Goal: Navigation & Orientation: Understand site structure

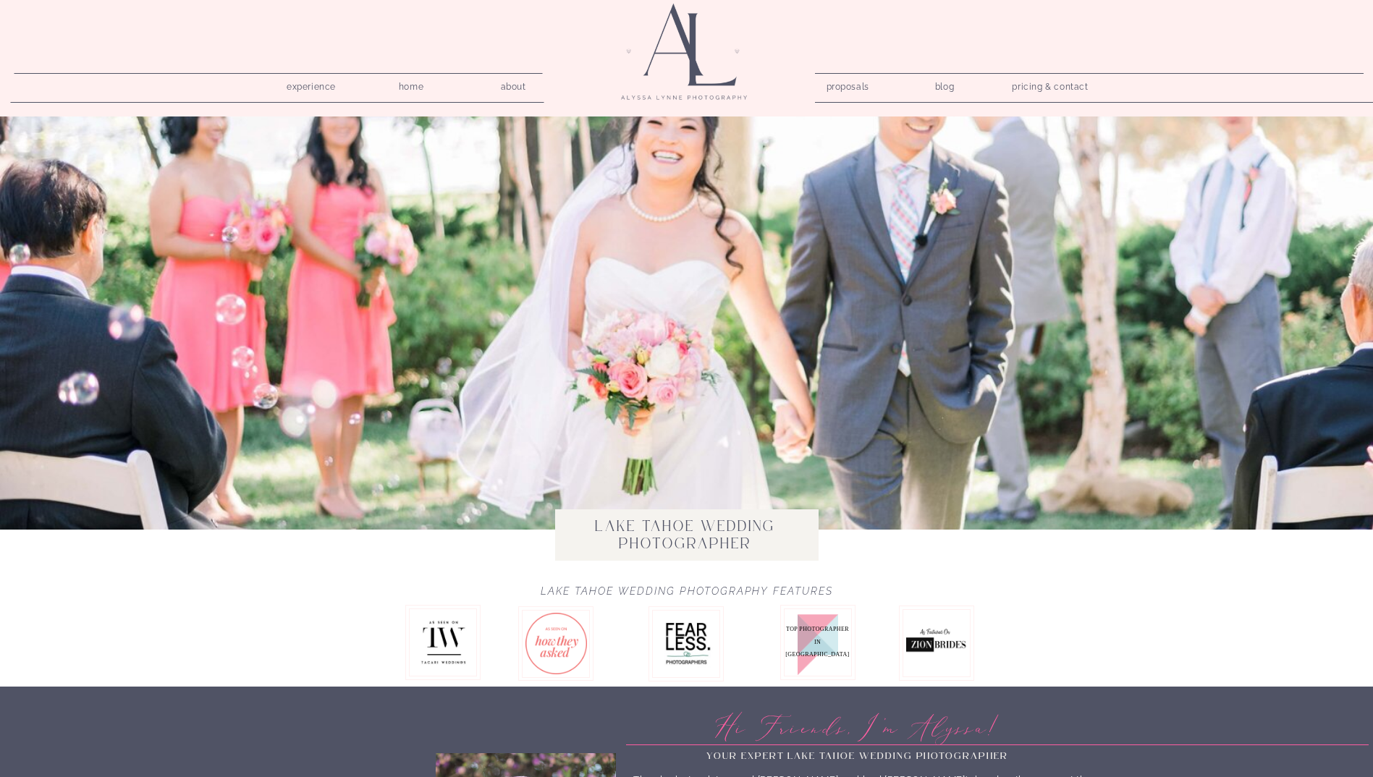
click at [1041, 90] on nav "pricing & contact" at bounding box center [1051, 87] width 88 height 20
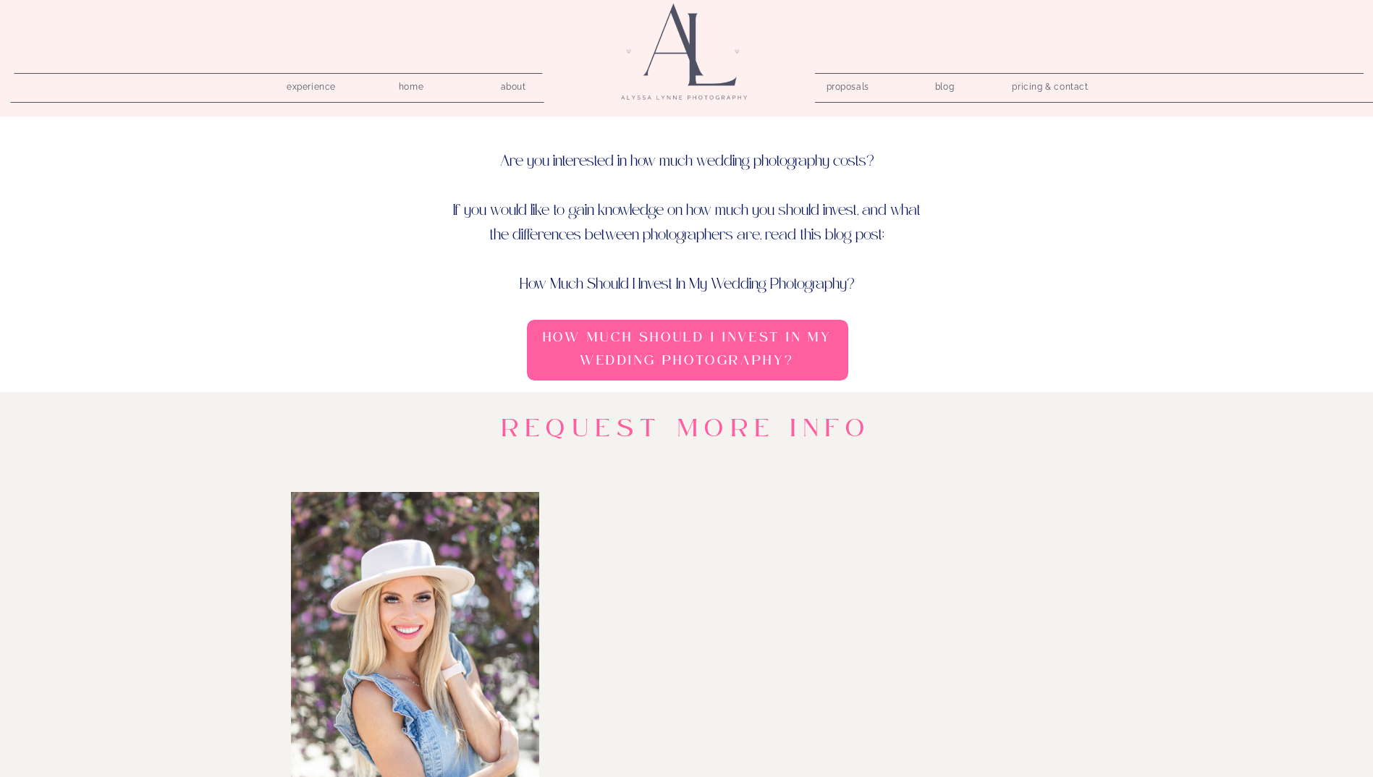
click at [306, 86] on nav "experience" at bounding box center [311, 84] width 69 height 14
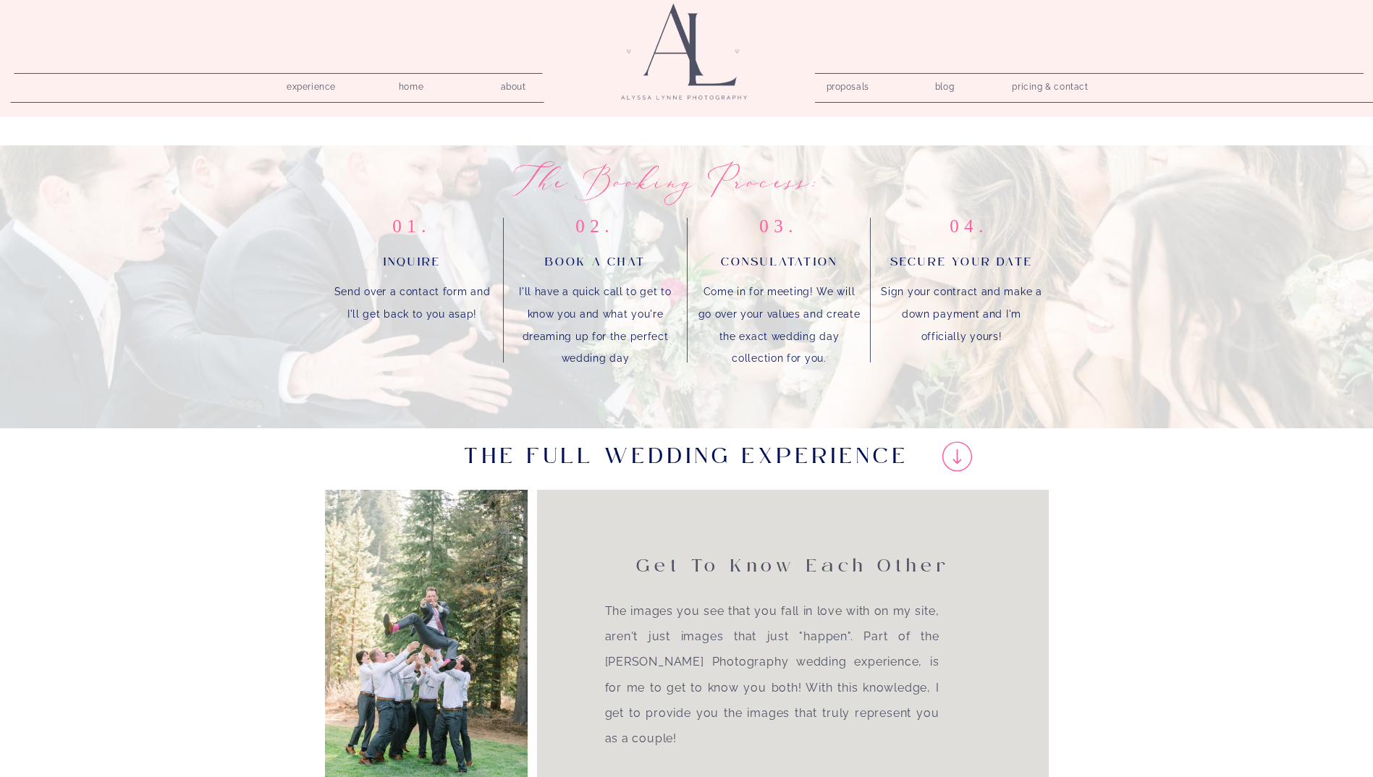
click at [848, 91] on nav "proposals" at bounding box center [846, 84] width 41 height 14
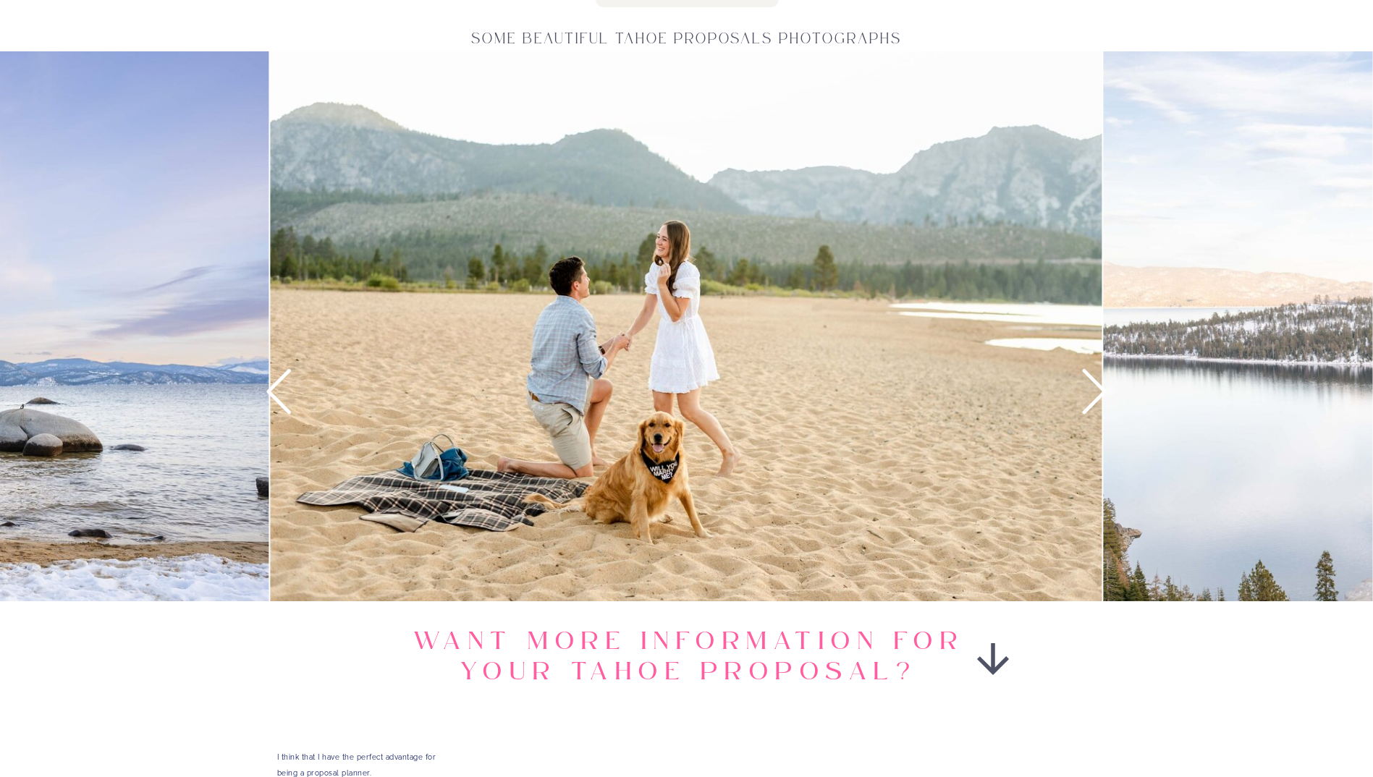
scroll to position [2099, 0]
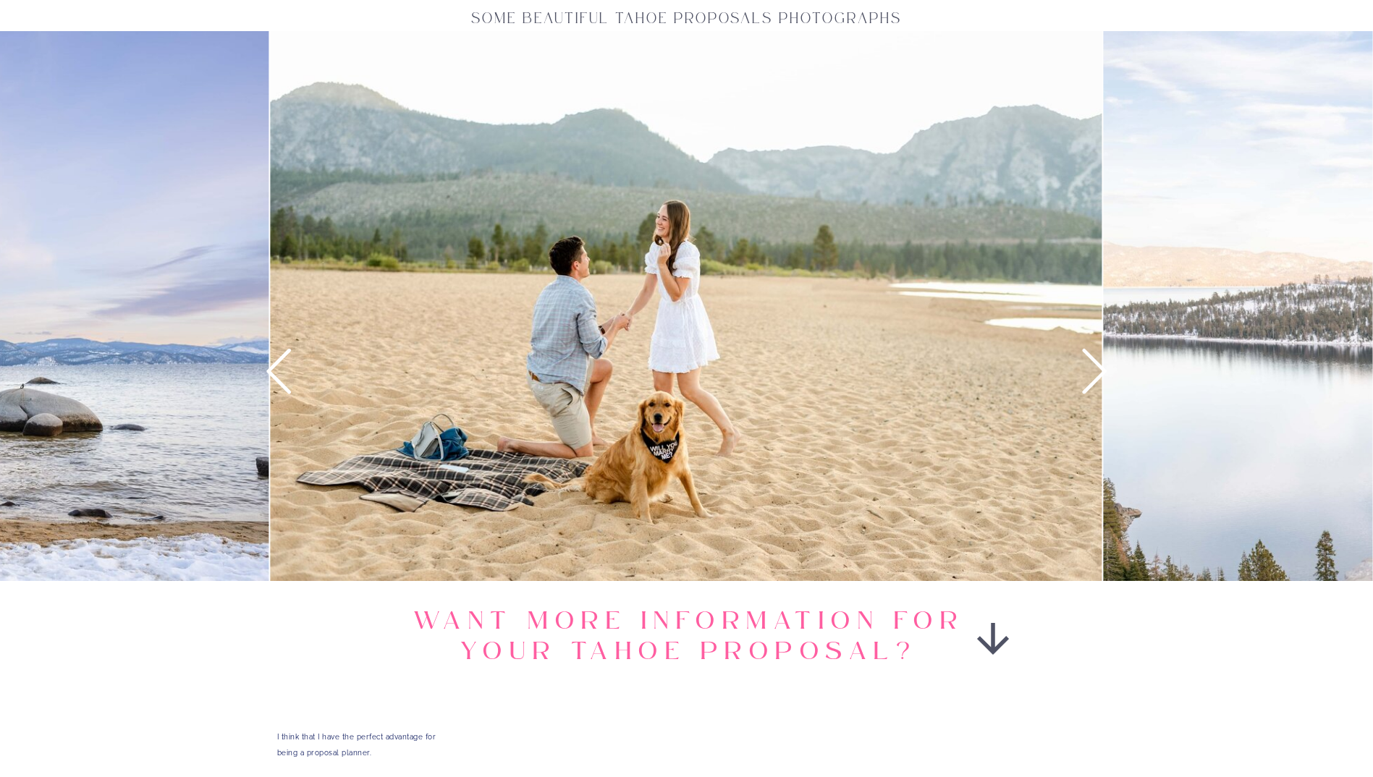
click at [1094, 376] on icon at bounding box center [1094, 371] width 54 height 54
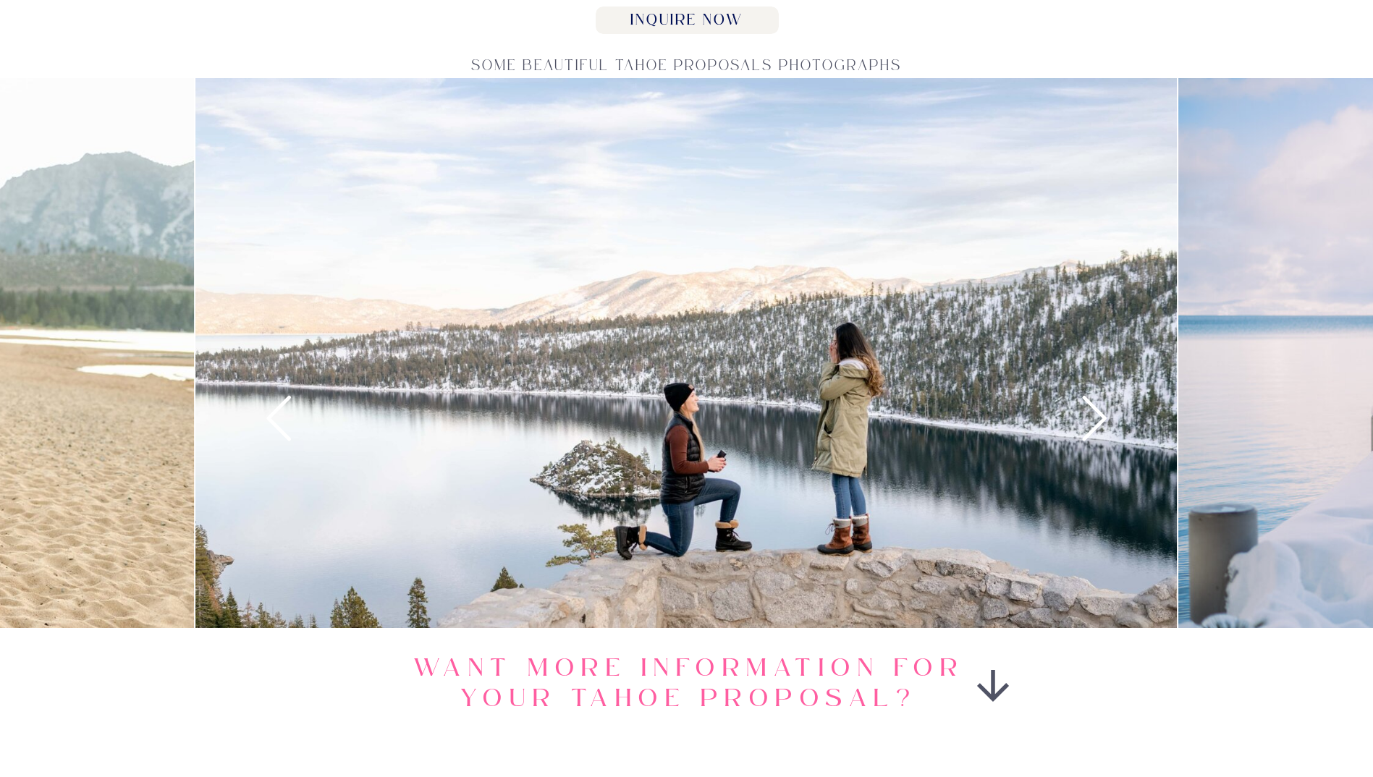
scroll to position [2026, 0]
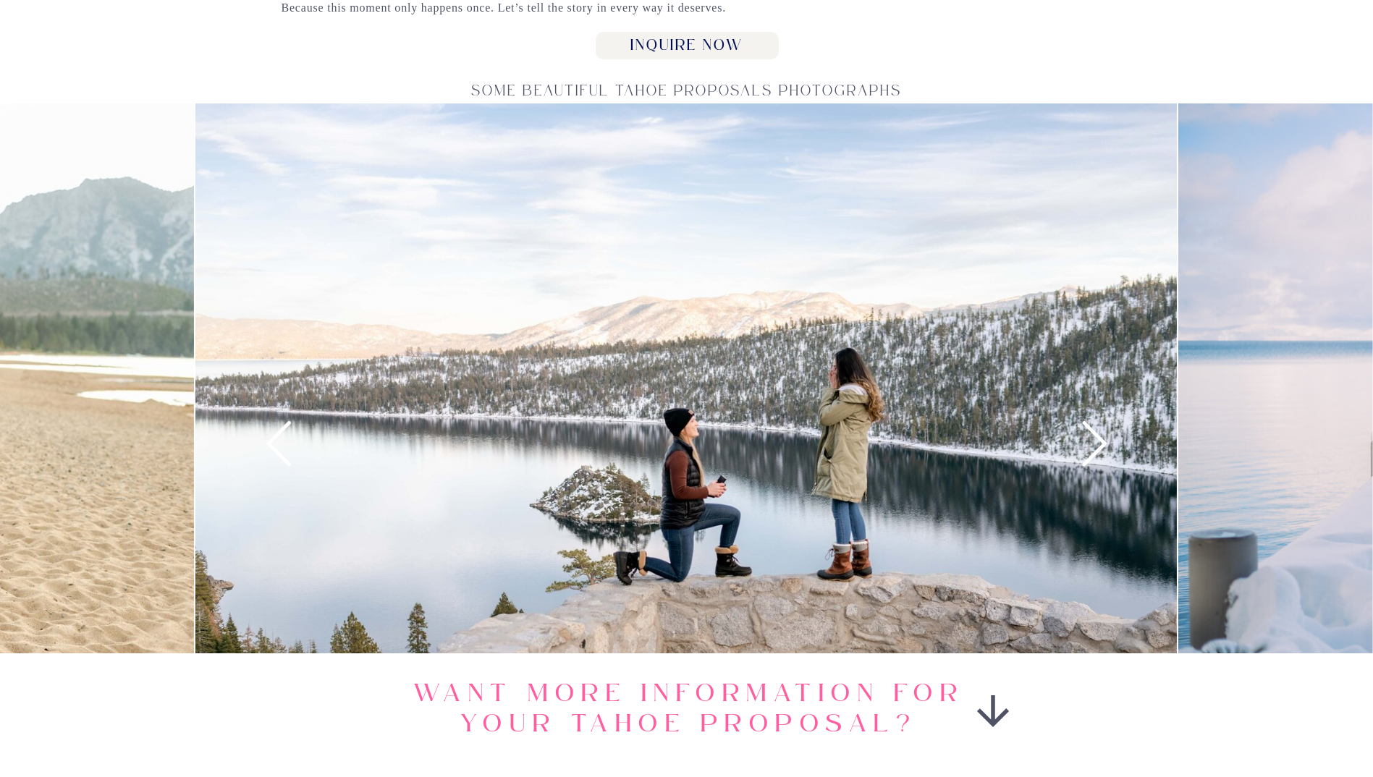
click at [1094, 444] on icon at bounding box center [1094, 444] width 54 height 54
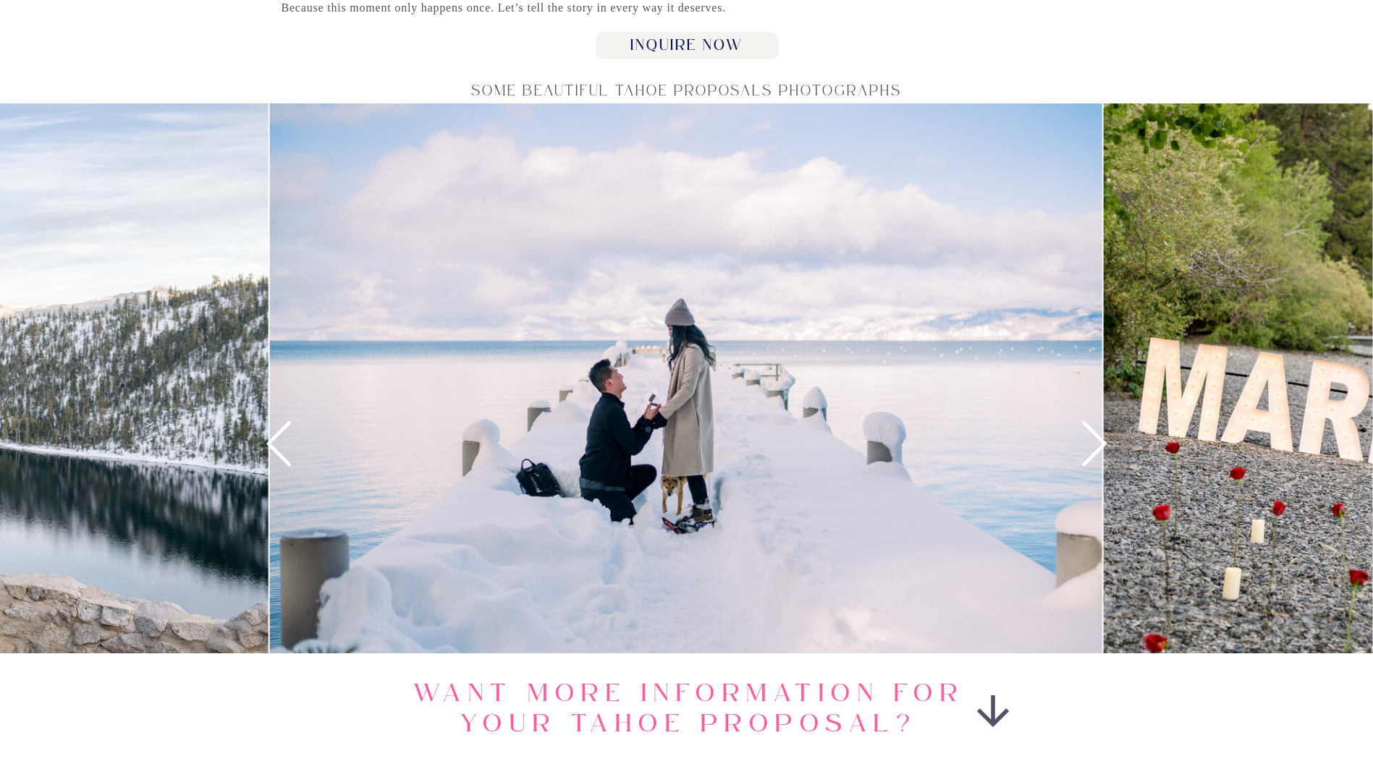
click at [1095, 441] on icon at bounding box center [1094, 444] width 54 height 54
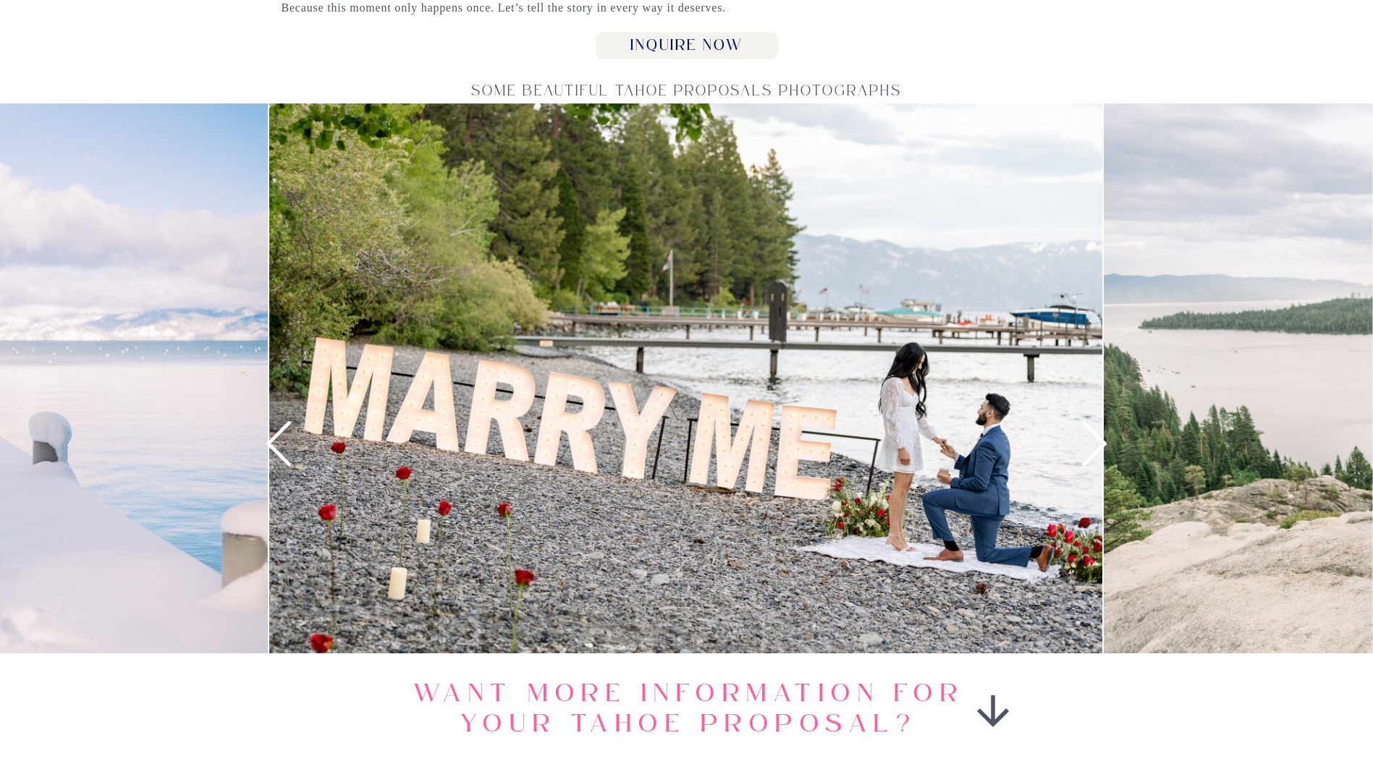
click at [1097, 449] on icon at bounding box center [1094, 443] width 25 height 45
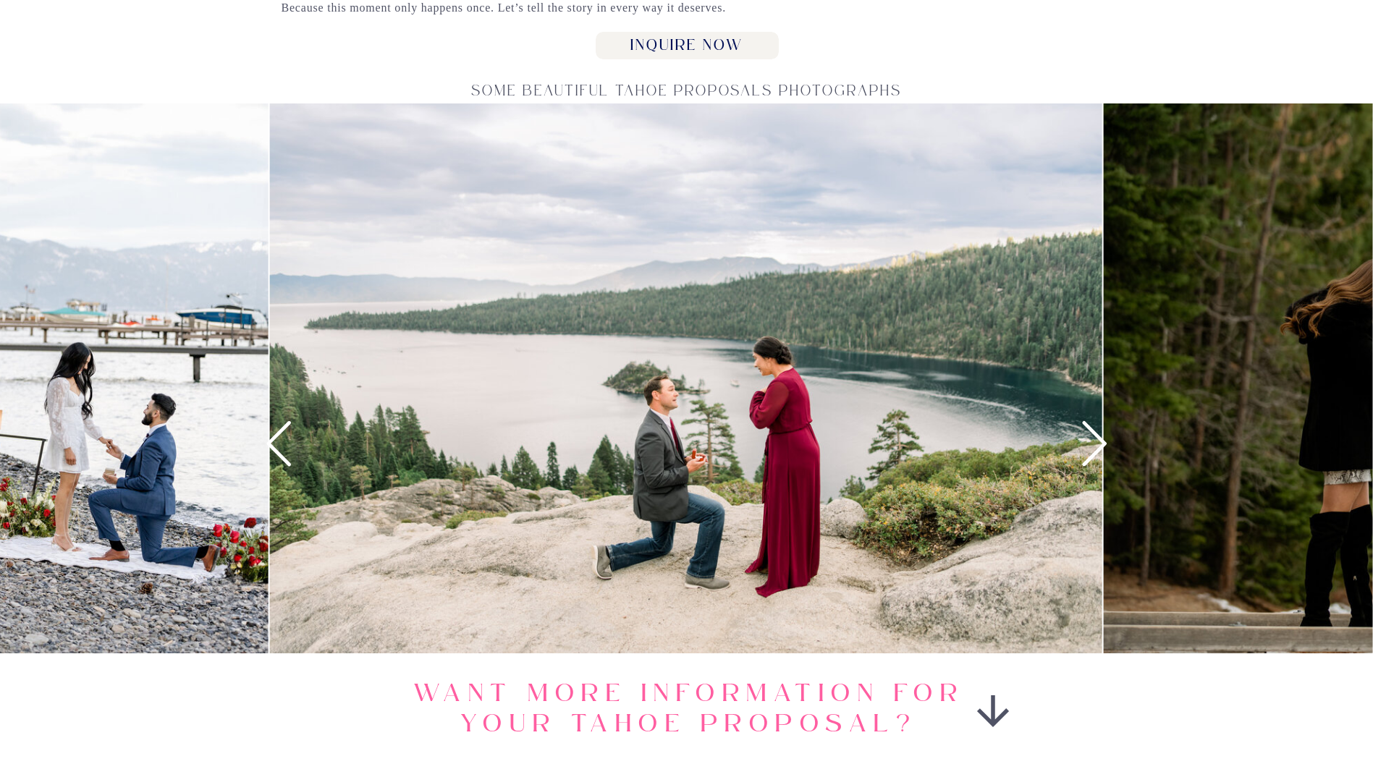
click at [1097, 452] on icon at bounding box center [1094, 443] width 25 height 45
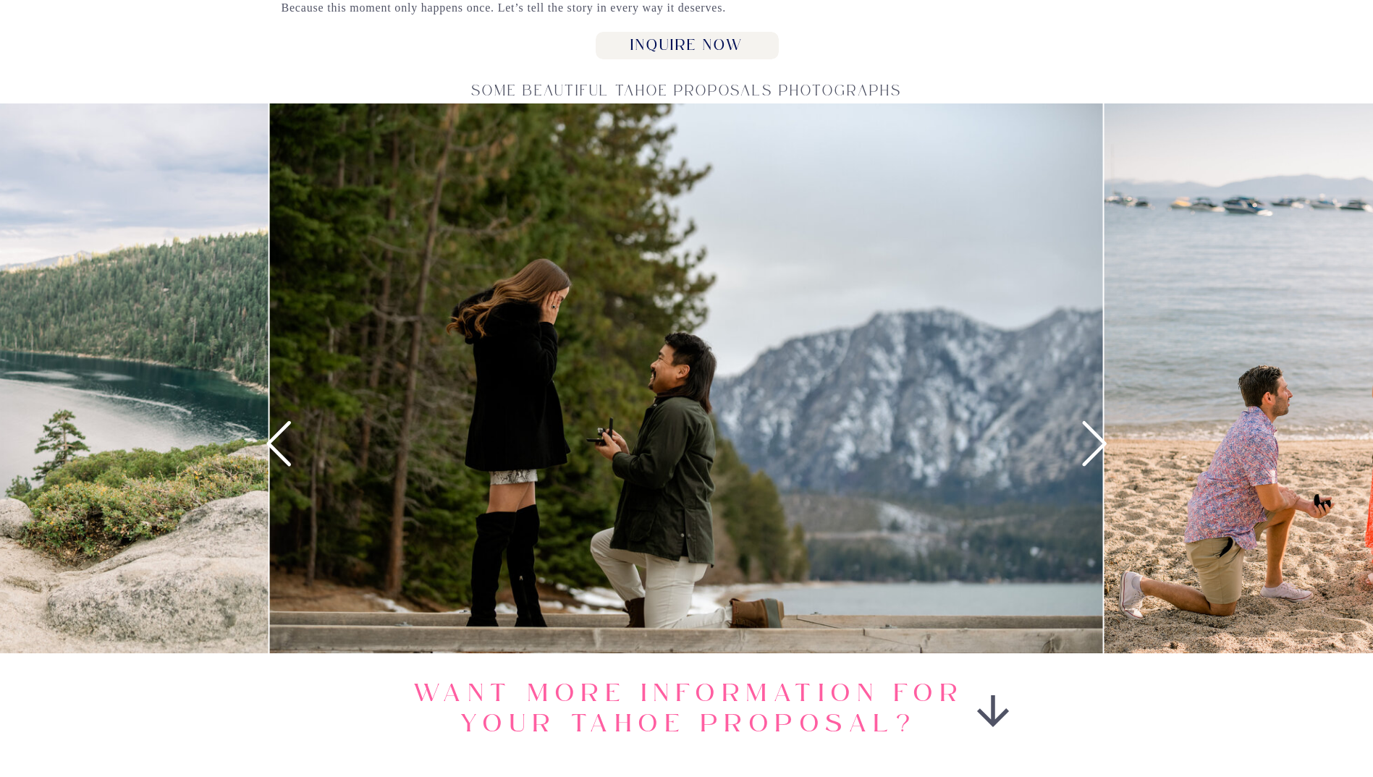
click at [1097, 452] on icon at bounding box center [1094, 443] width 25 height 45
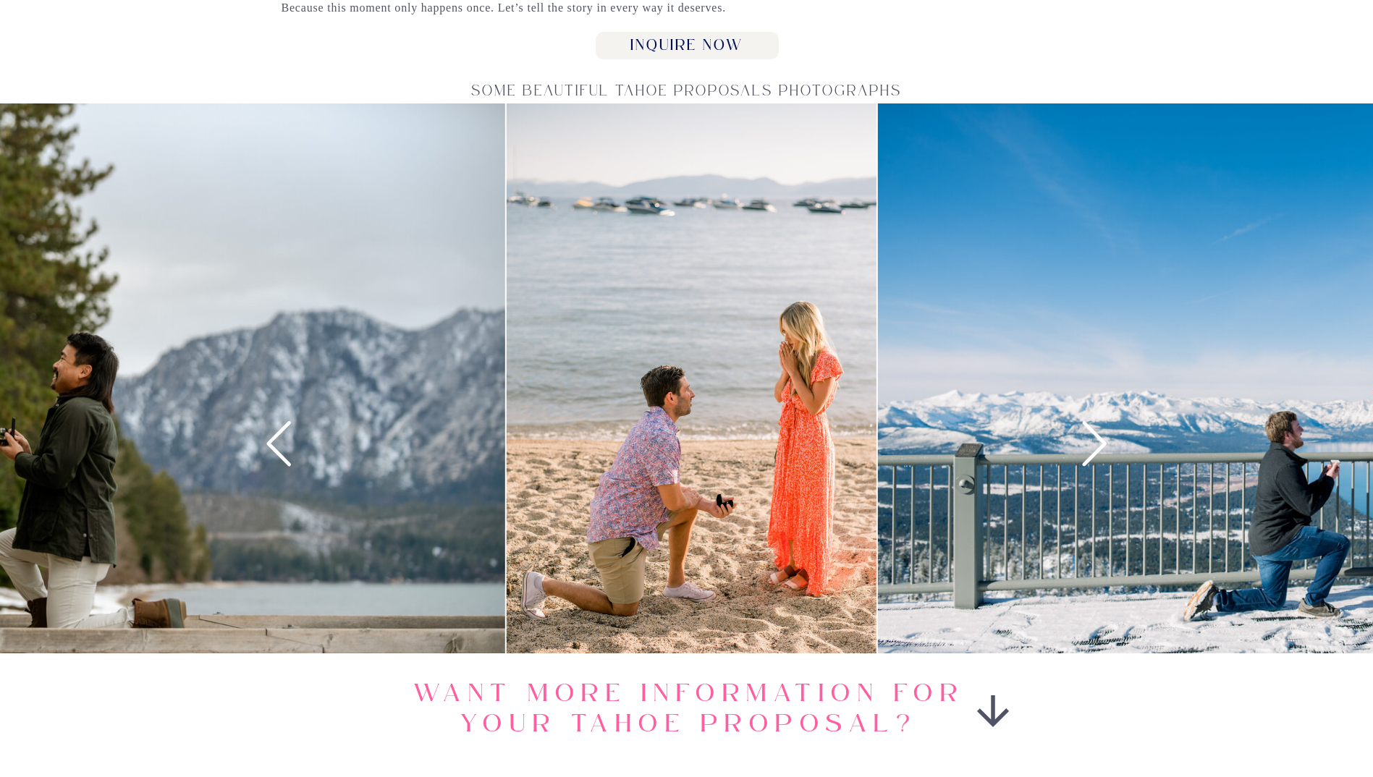
click at [1097, 452] on icon at bounding box center [1094, 443] width 25 height 45
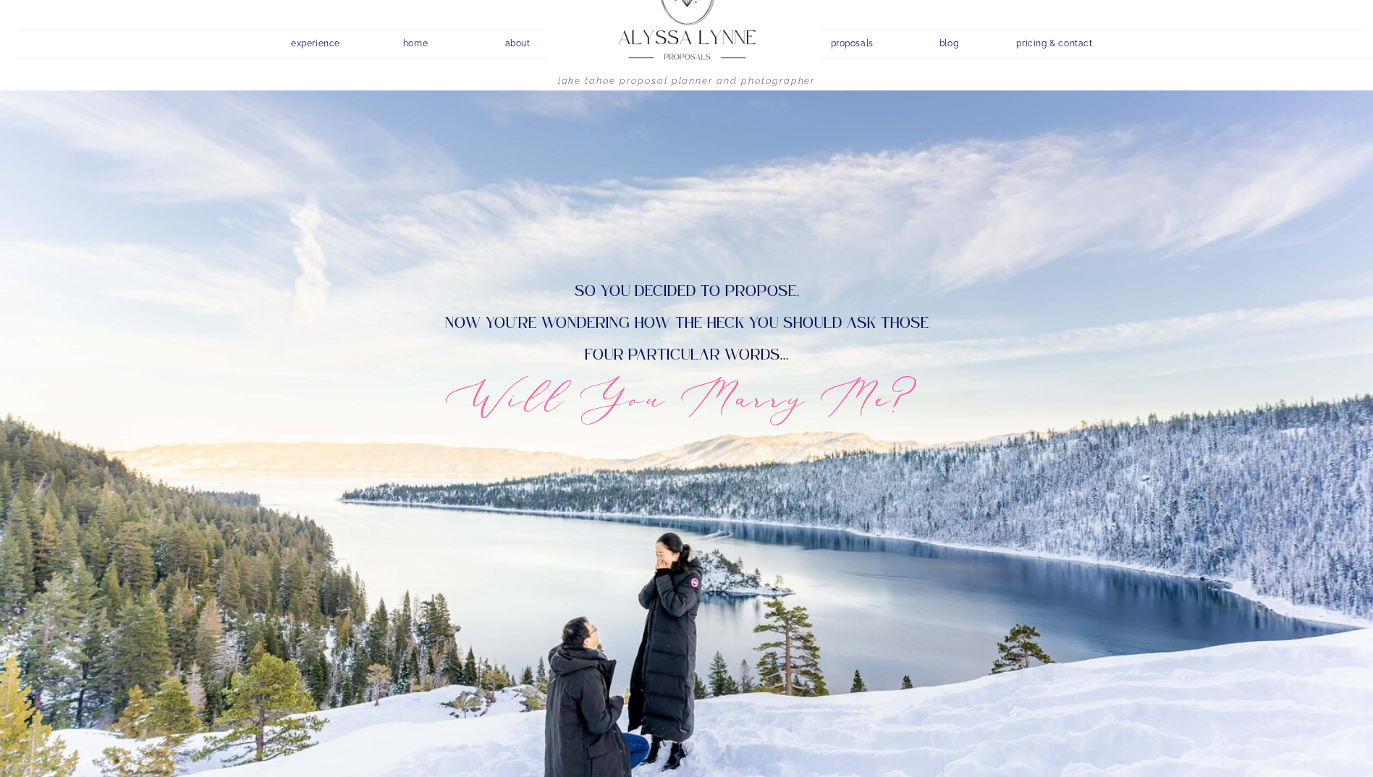
scroll to position [0, 0]
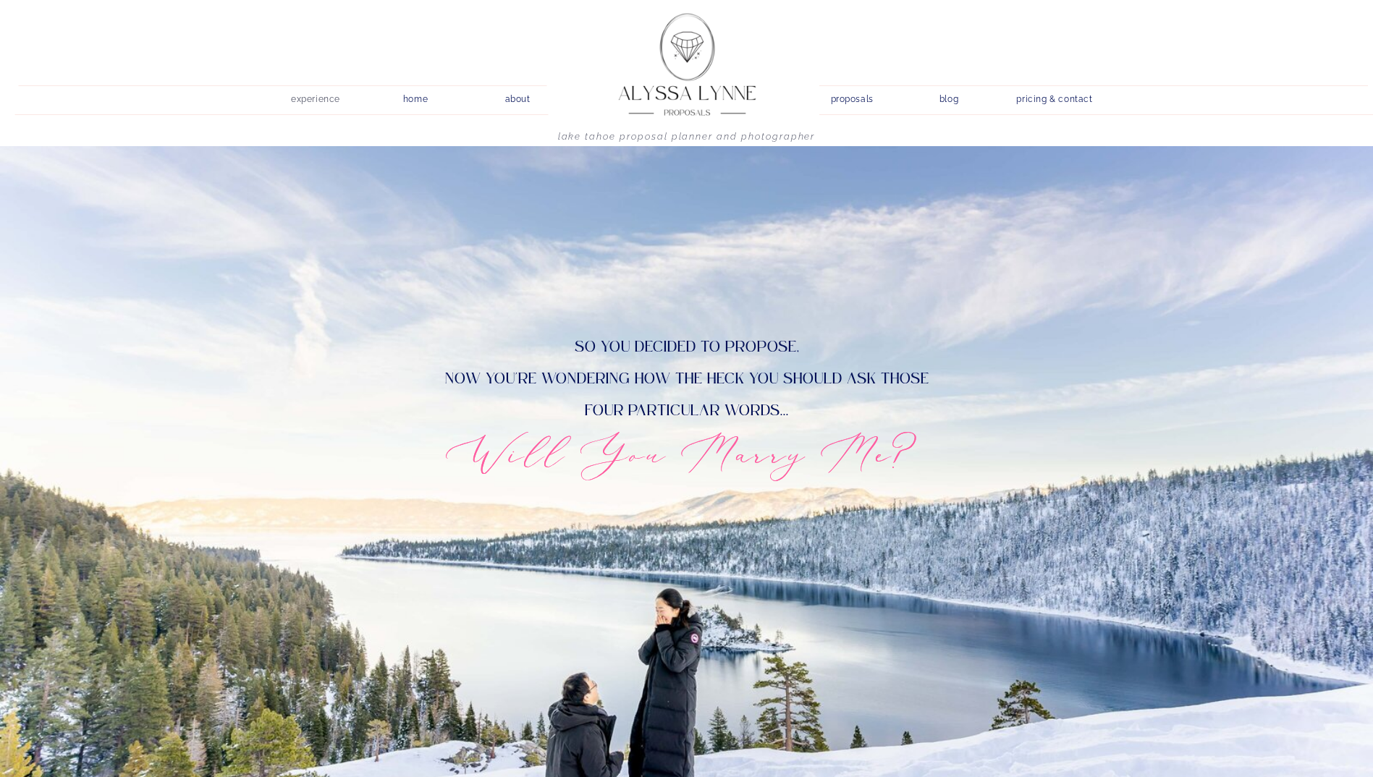
click at [333, 99] on nav "experience" at bounding box center [315, 97] width 69 height 14
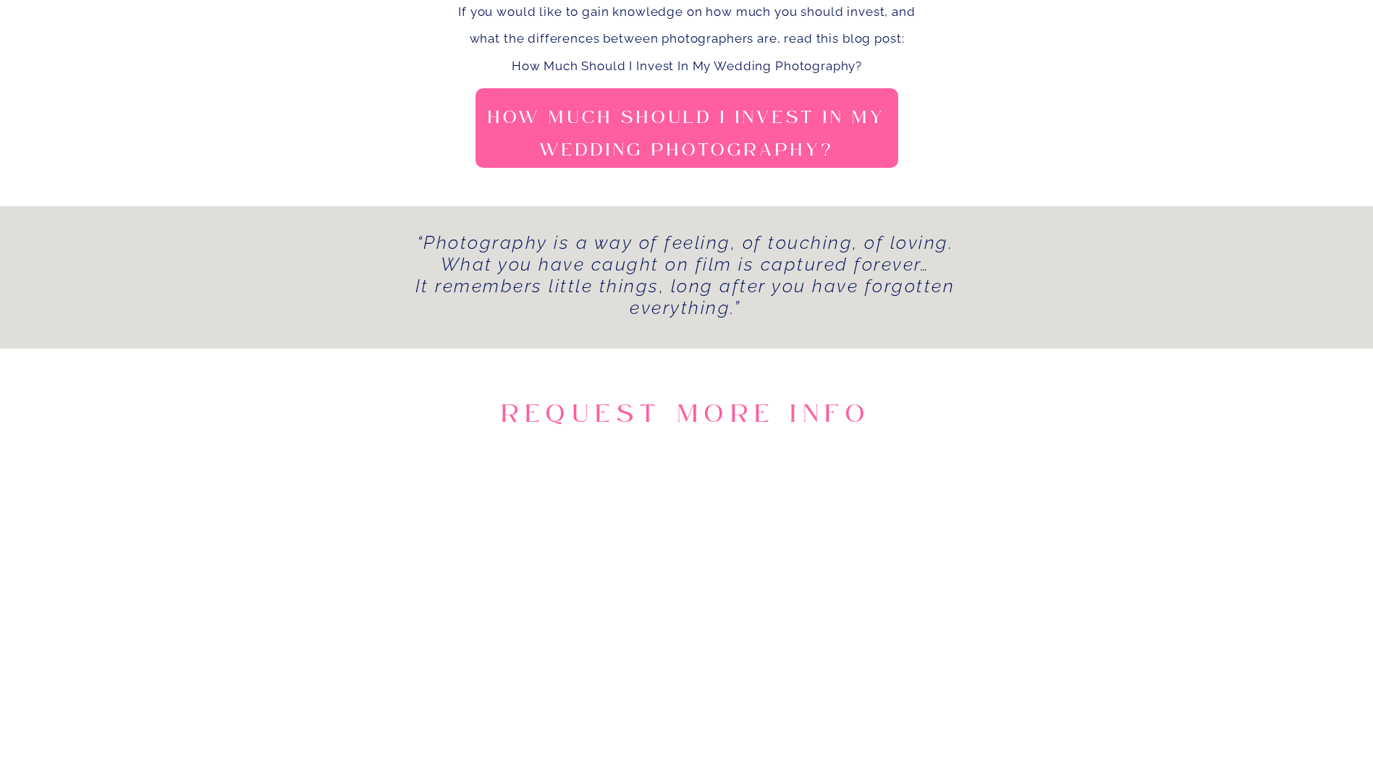
scroll to position [2099, 0]
